Goal: Task Accomplishment & Management: Use online tool/utility

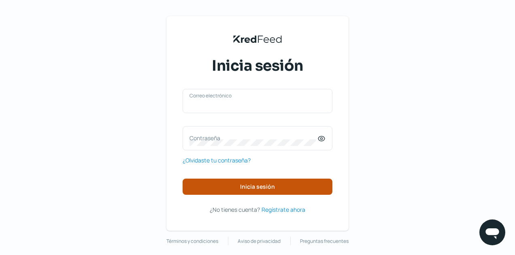
type input "[EMAIL_ADDRESS][DOMAIN_NAME]"
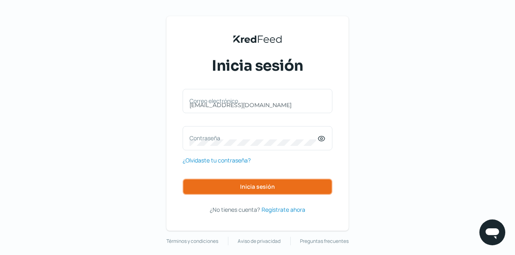
click at [273, 189] on span "Inicia sesión" at bounding box center [257, 187] width 35 height 6
